Goal: Use online tool/utility: Utilize a website feature to perform a specific function

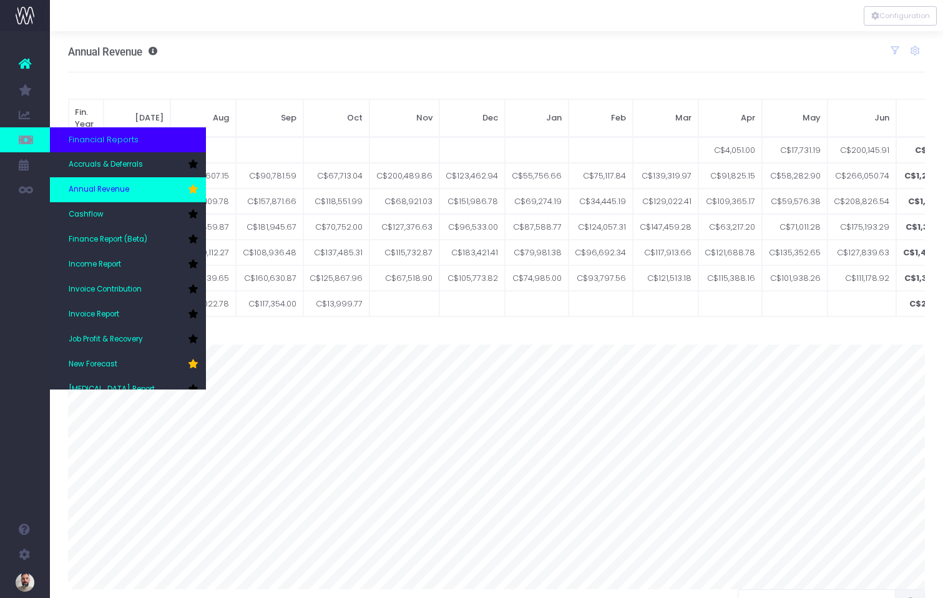
click at [96, 190] on span "Annual Revenue" at bounding box center [99, 189] width 61 height 11
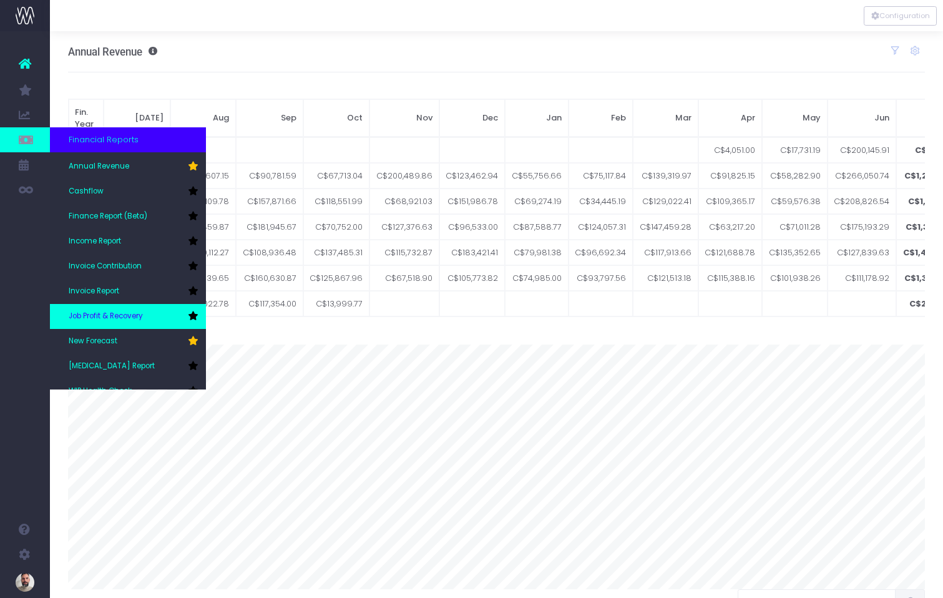
scroll to position [41, 0]
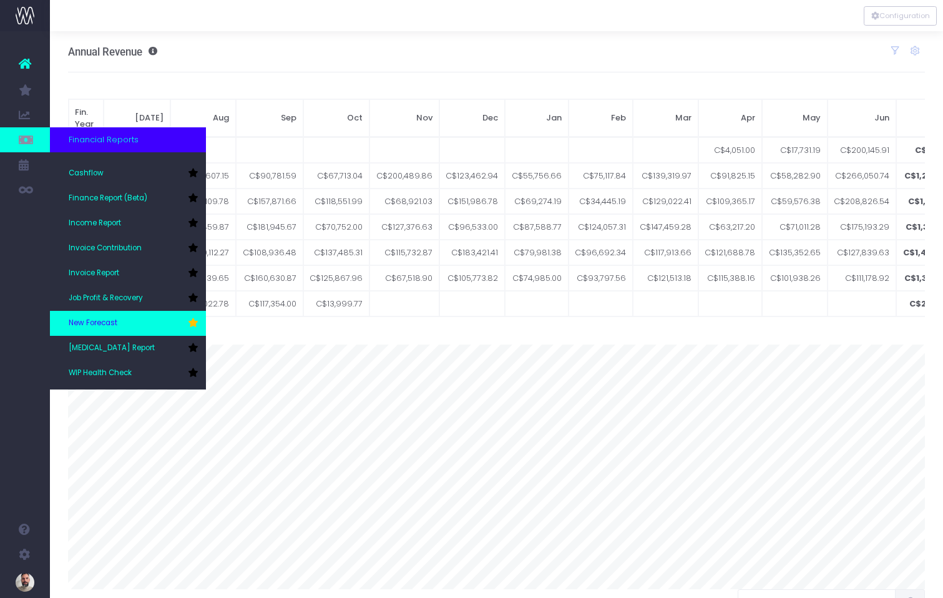
click at [95, 328] on span "New Forecast" at bounding box center [93, 323] width 49 height 11
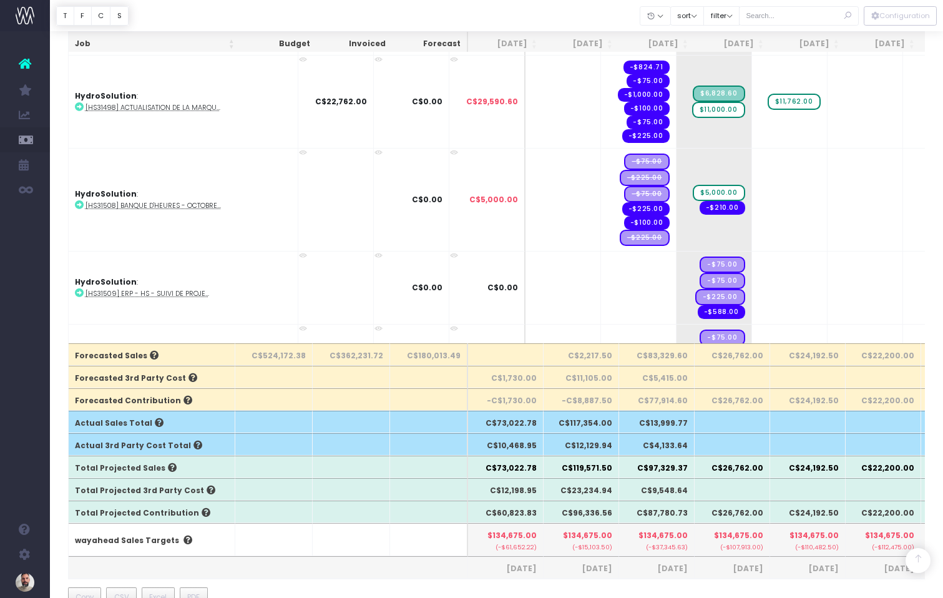
scroll to position [1871, 0]
